Goal: Task Accomplishment & Management: Manage account settings

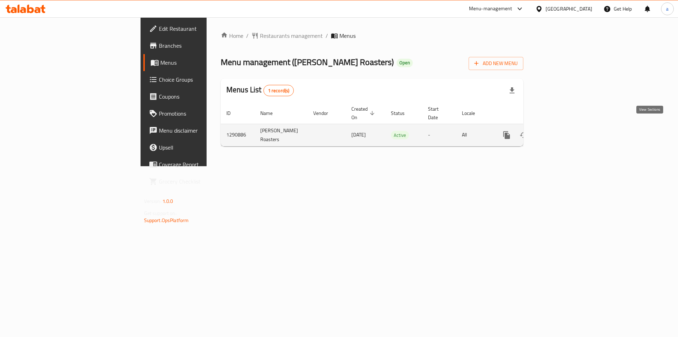
click at [562, 131] on icon "enhanced table" at bounding box center [557, 135] width 8 height 8
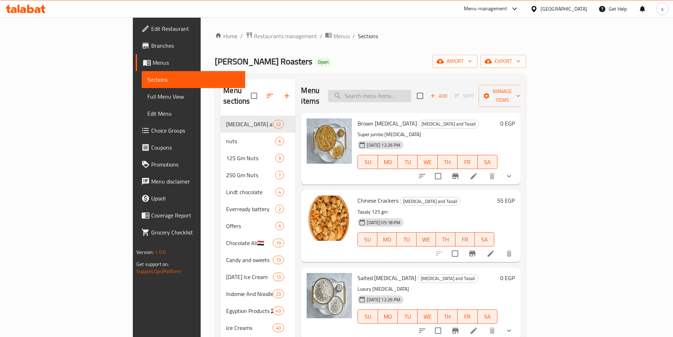
drag, startPoint x: 437, startPoint y: 82, endPoint x: 432, endPoint y: 87, distance: 7.3
click at [433, 86] on div "Menu items Add Sort Manage items" at bounding box center [410, 96] width 219 height 34
click at [411, 90] on input "search" at bounding box center [369, 96] width 83 height 12
paste input "Brown [MEDICAL_DATA]"
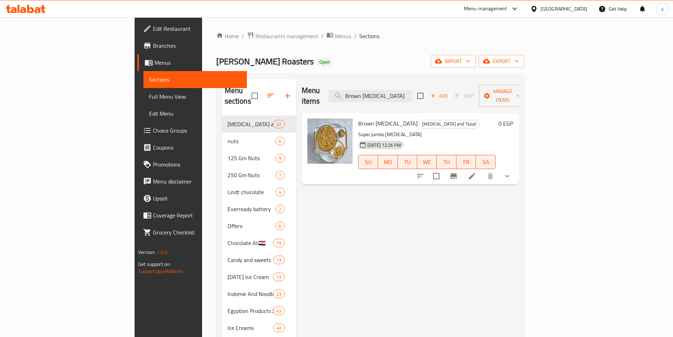
type input "Brown [MEDICAL_DATA]"
click at [482, 170] on li at bounding box center [472, 176] width 20 height 13
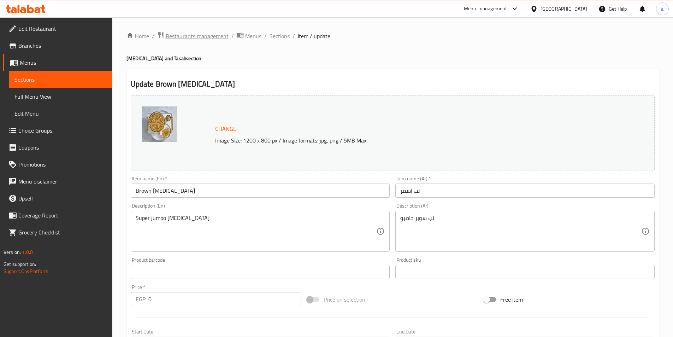
click at [196, 35] on span "Restaurants management" at bounding box center [197, 36] width 63 height 8
drag, startPoint x: 32, startPoint y: 31, endPoint x: 47, endPoint y: 36, distance: 15.2
click at [32, 31] on span "Edit Restaurant" at bounding box center [62, 28] width 88 height 8
